Goal: Register for event/course

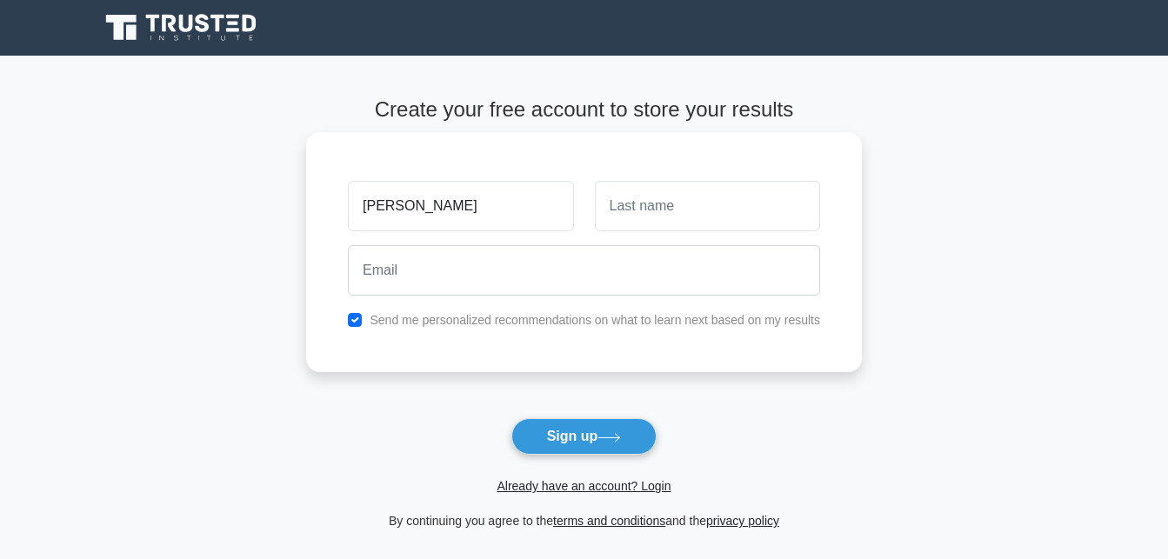
type input "[PERSON_NAME]"
click at [614, 237] on div at bounding box center [707, 206] width 246 height 64
click at [614, 235] on div at bounding box center [707, 206] width 246 height 64
click at [618, 223] on input "text" at bounding box center [707, 206] width 225 height 50
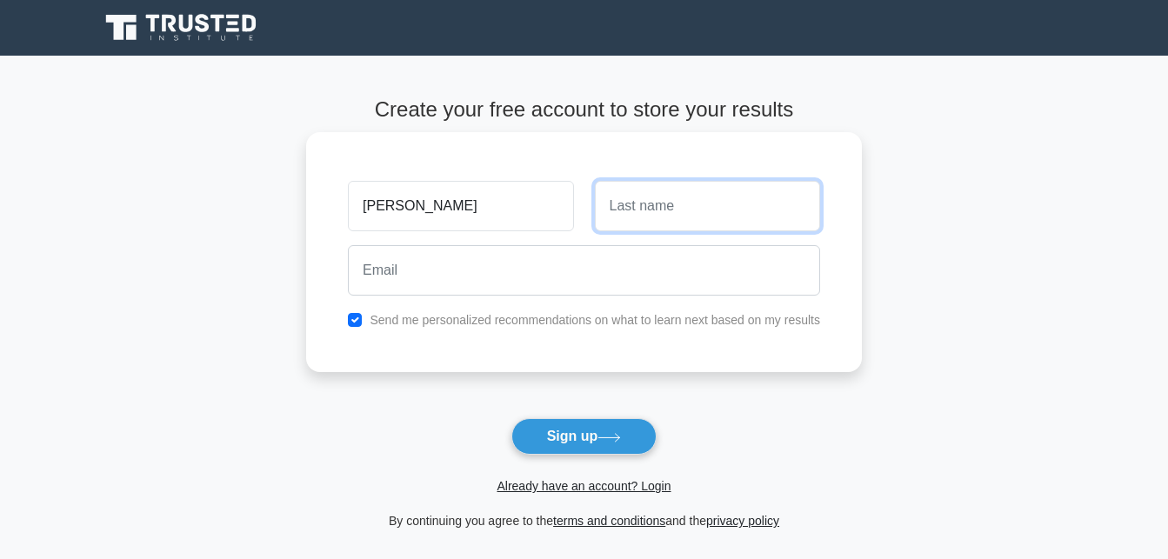
click at [618, 223] on input "text" at bounding box center [707, 206] width 225 height 50
type input "Miheso"
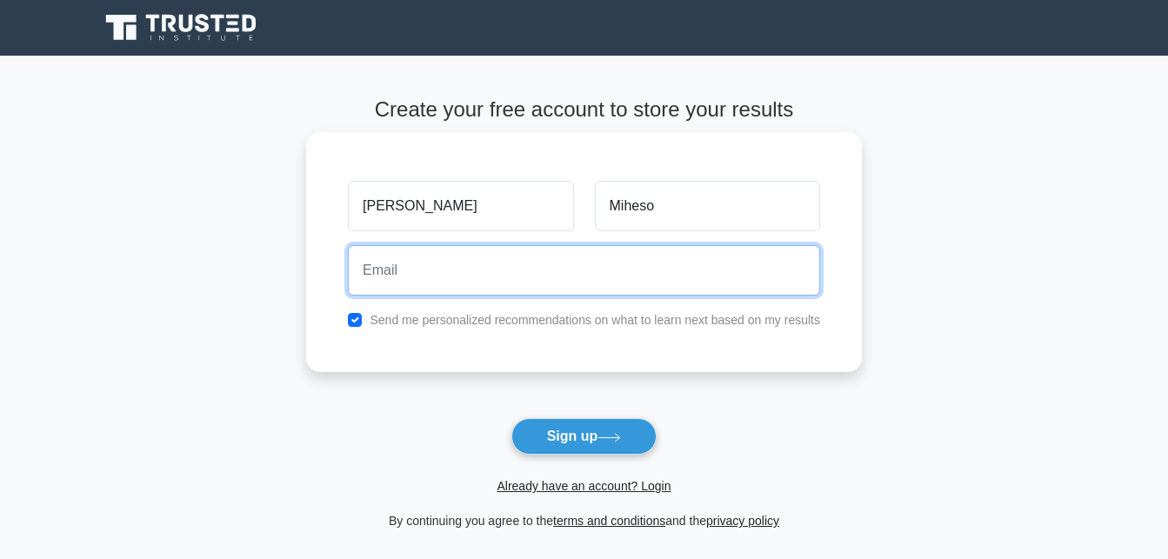
click at [375, 276] on input "email" at bounding box center [584, 270] width 472 height 50
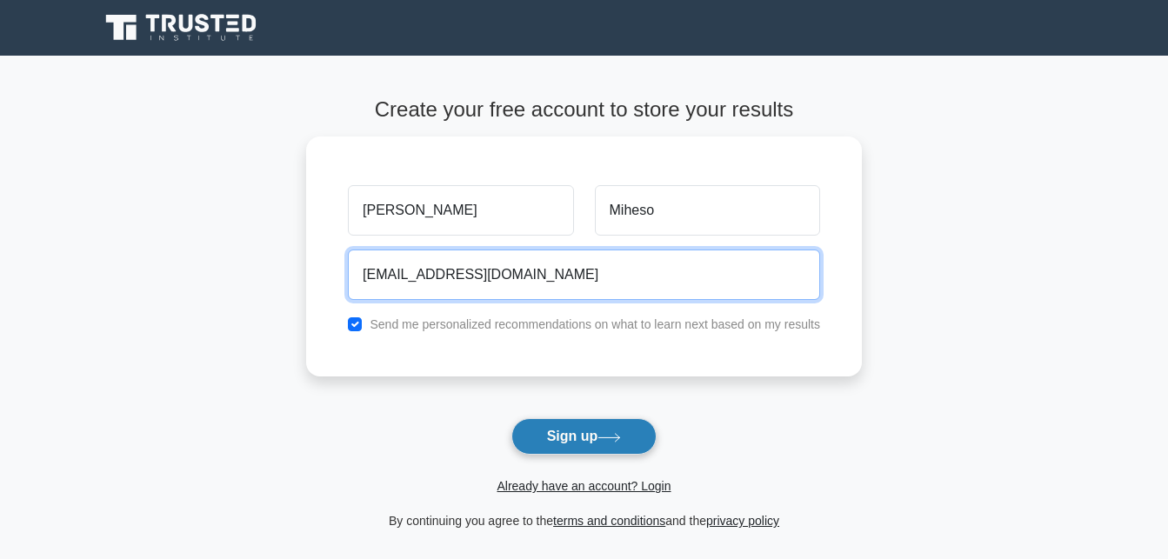
type input "asmiheso@hotmail.com"
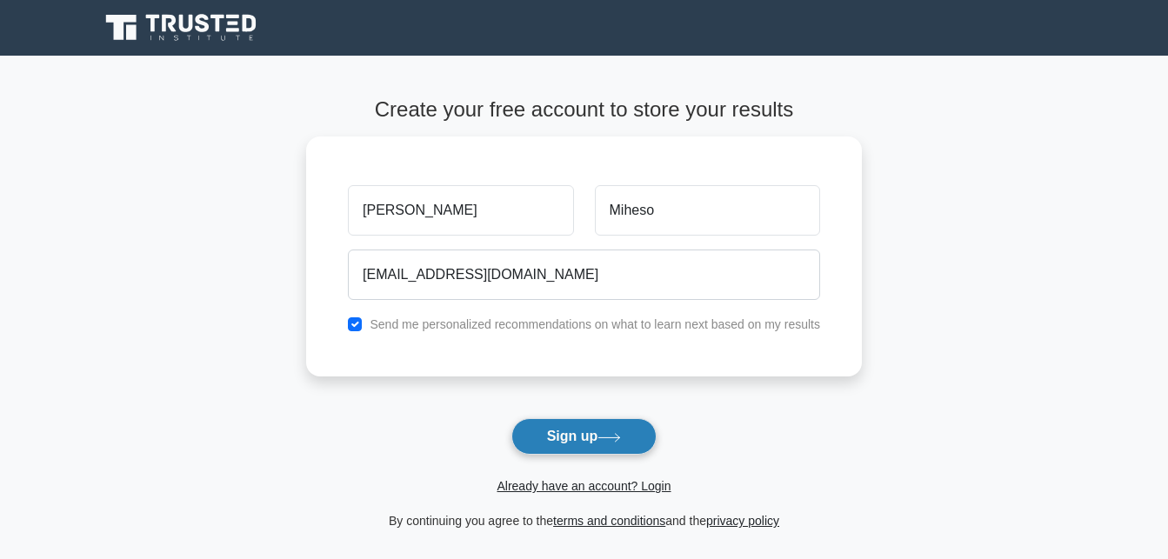
click at [569, 439] on button "Sign up" at bounding box center [584, 436] width 146 height 37
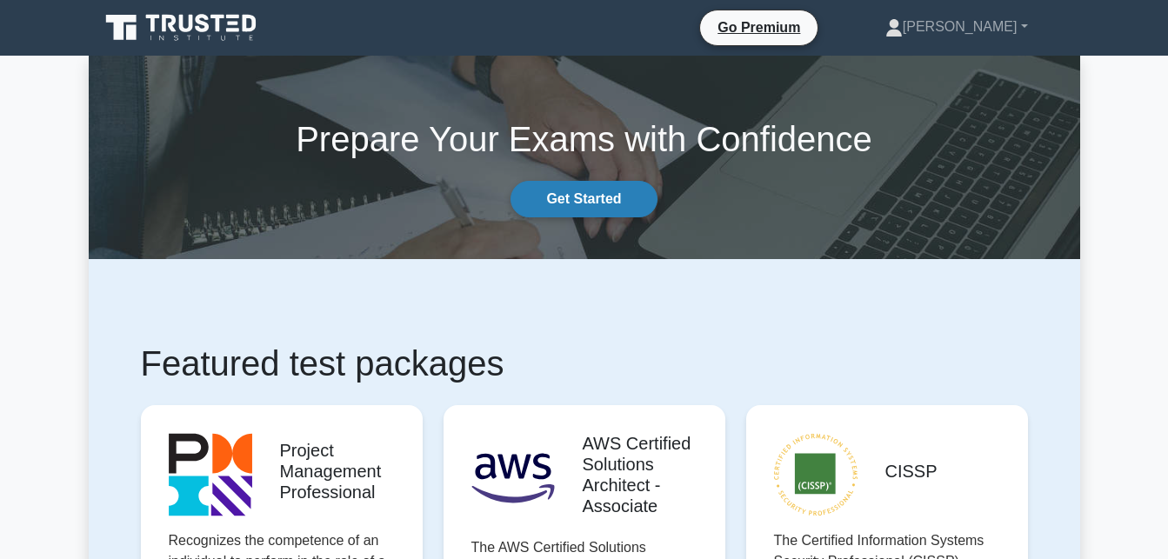
click at [594, 192] on link "Get Started" at bounding box center [583, 199] width 146 height 37
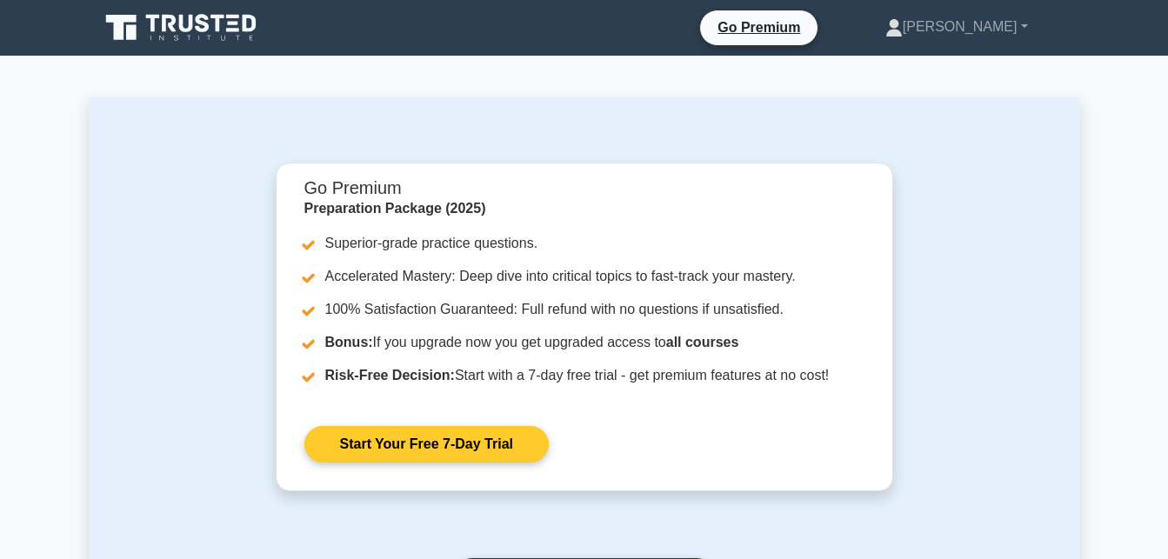
click at [383, 450] on link "Start Your Free 7-Day Trial" at bounding box center [426, 444] width 244 height 37
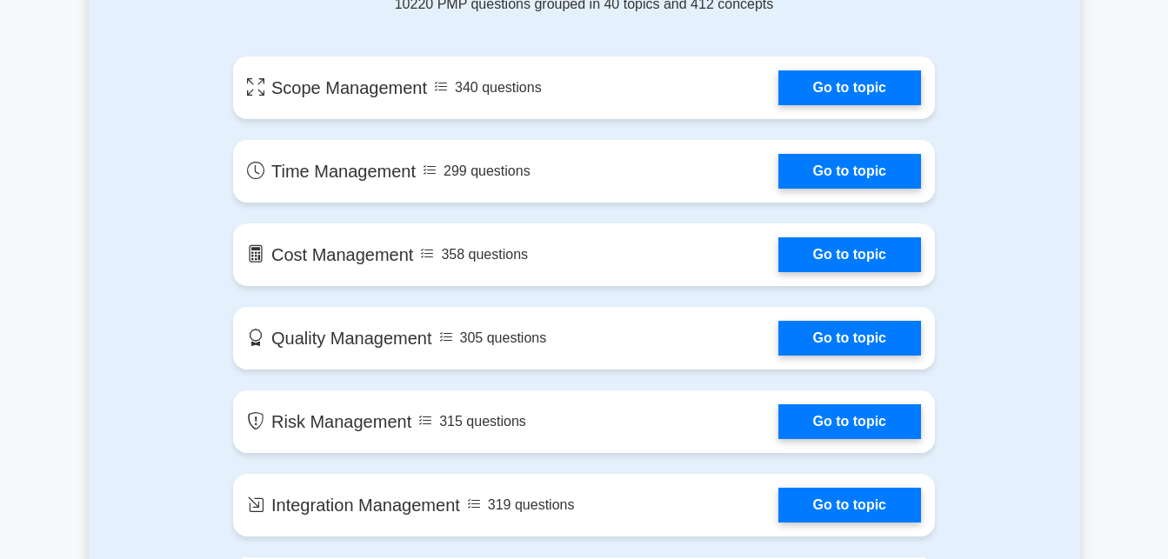
scroll to position [1256, 0]
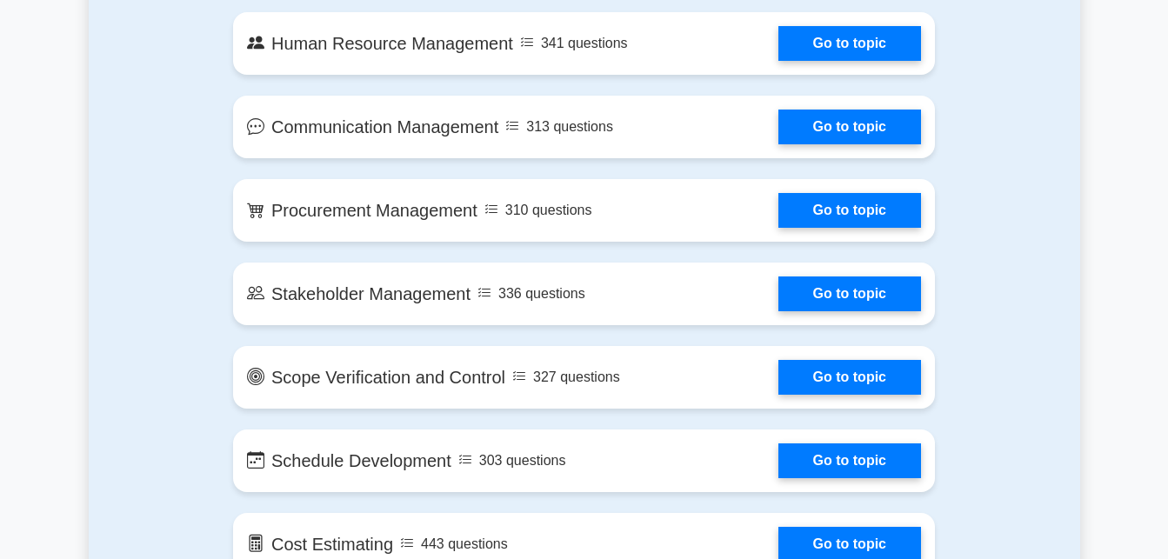
drag, startPoint x: 1173, startPoint y: 558, endPoint x: 905, endPoint y: 468, distance: 282.6
